Goal: Check status: Check status

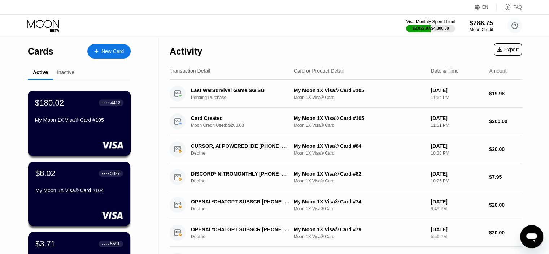
click at [80, 112] on div "$180.02 ● ● ● ● 4412 My Moon 1X Visa® Card #105" at bounding box center [79, 112] width 89 height 28
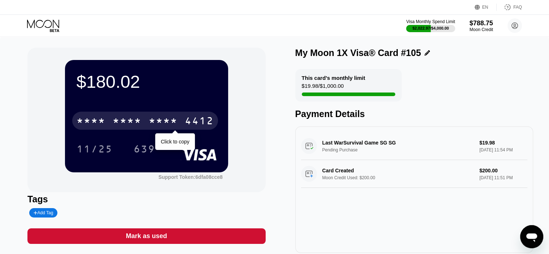
click at [163, 121] on div "* * * *" at bounding box center [163, 122] width 29 height 12
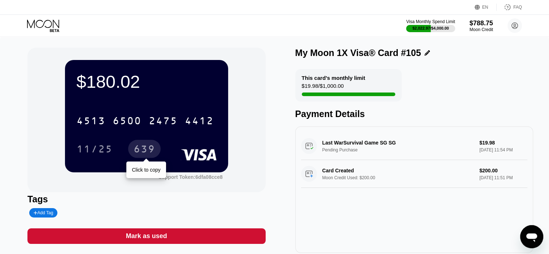
drag, startPoint x: 138, startPoint y: 148, endPoint x: 256, endPoint y: 147, distance: 118.9
click at [137, 148] on div "639" at bounding box center [145, 150] width 22 height 12
